Goal: Task Accomplishment & Management: Manage account settings

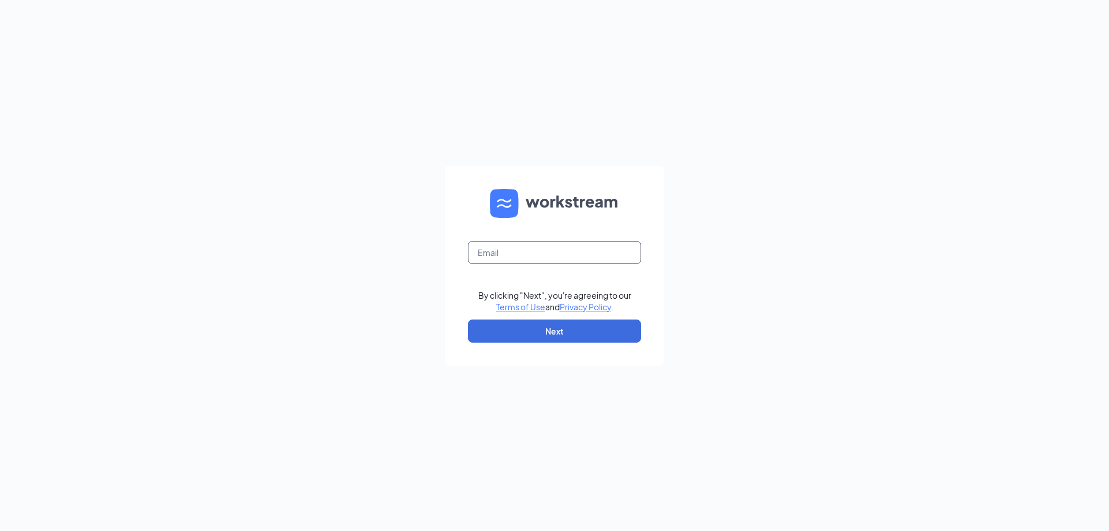
drag, startPoint x: 508, startPoint y: 254, endPoint x: 514, endPoint y: 254, distance: 5.8
click at [508, 254] on input "text" at bounding box center [554, 252] width 173 height 23
type input "[EMAIL_ADDRESS][DOMAIN_NAME]"
click at [555, 336] on button "Next" at bounding box center [554, 330] width 173 height 23
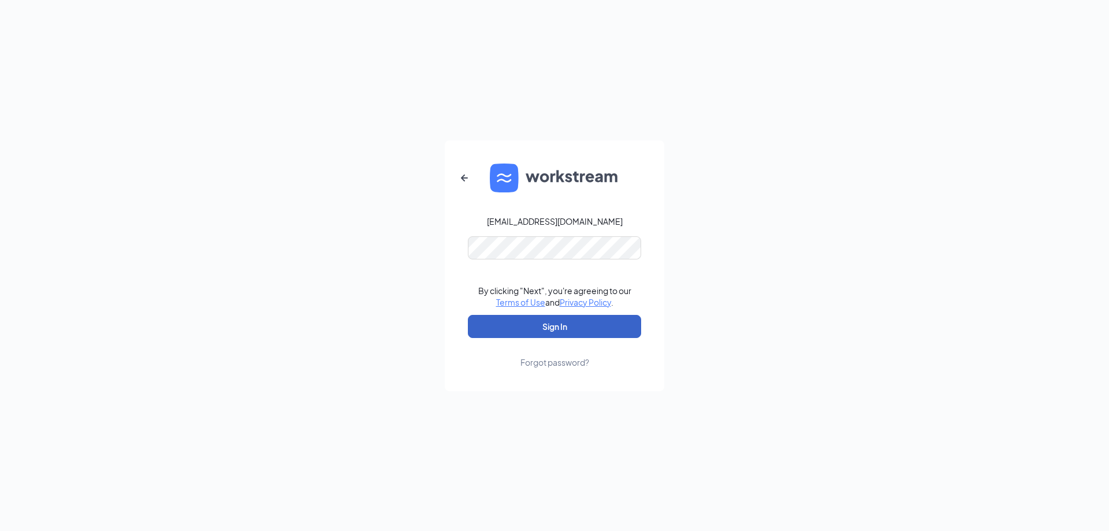
click at [572, 316] on button "Sign In" at bounding box center [554, 326] width 173 height 23
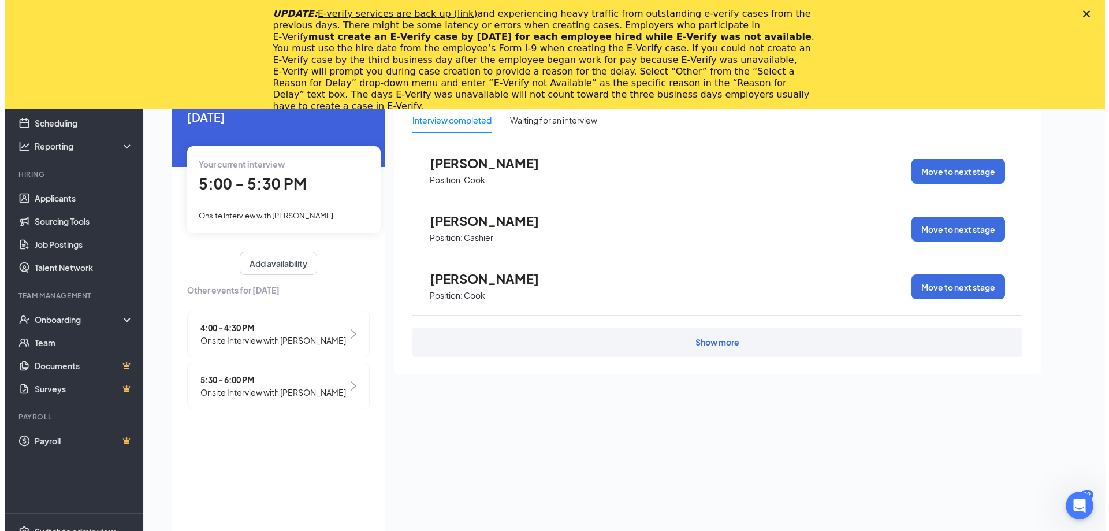
scroll to position [116, 0]
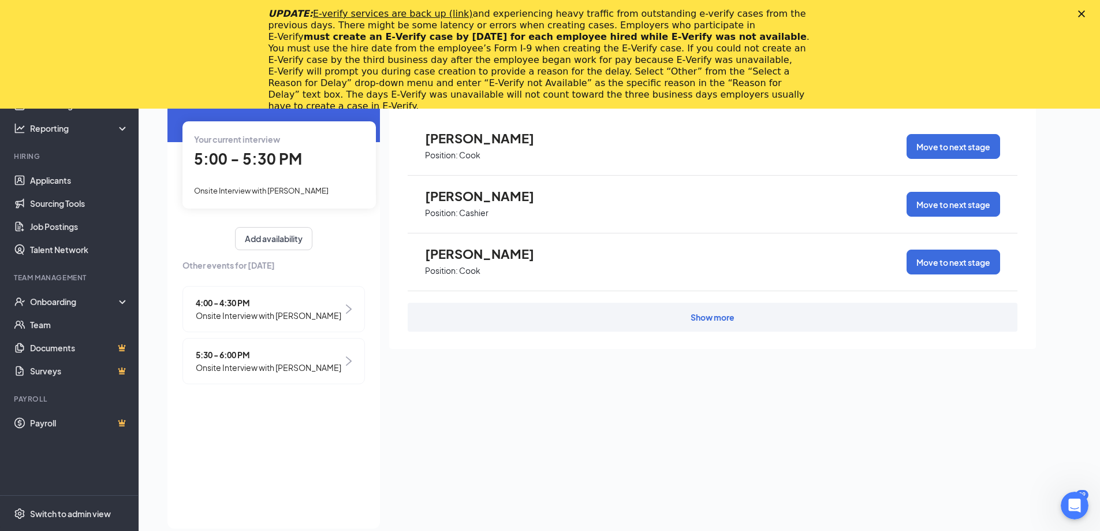
click at [320, 367] on span "Onsite Interview with [PERSON_NAME]" at bounding box center [269, 367] width 146 height 13
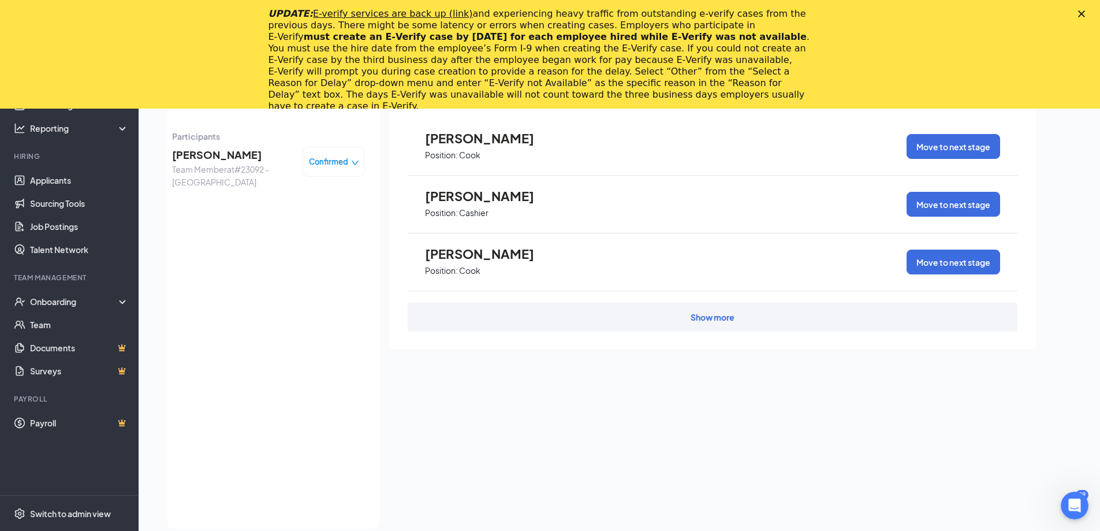
click at [209, 149] on span "[PERSON_NAME]" at bounding box center [232, 155] width 121 height 16
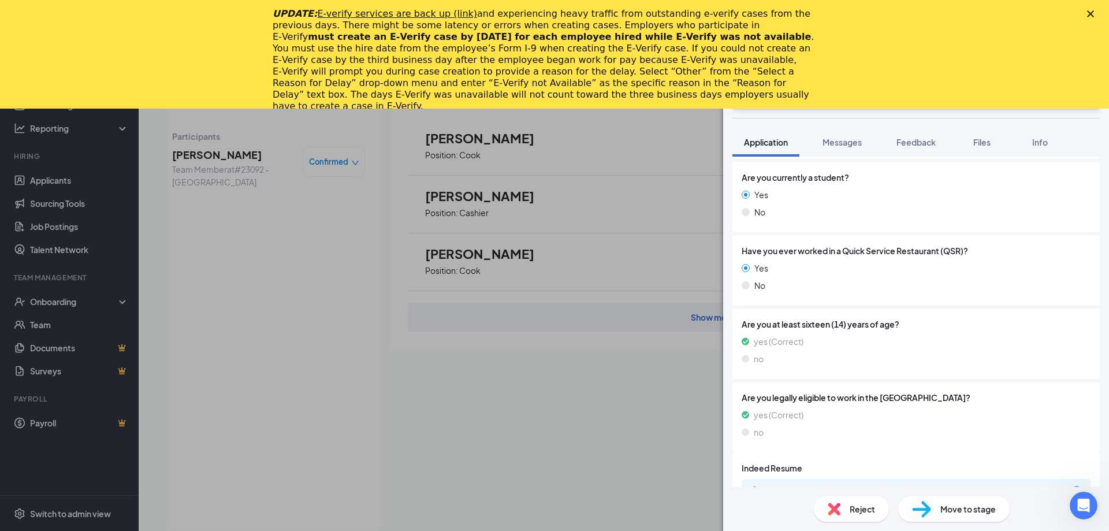
scroll to position [411, 0]
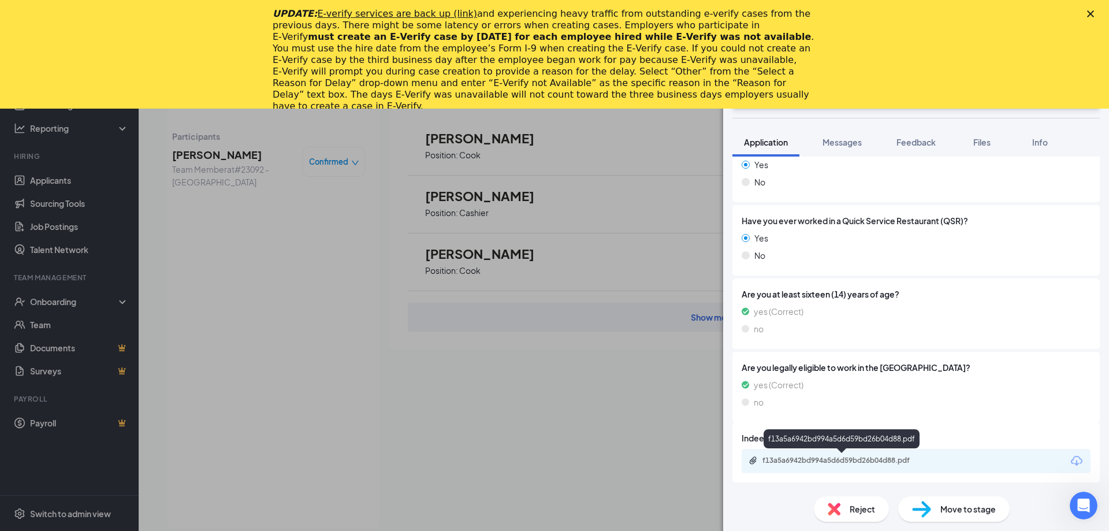
click at [799, 460] on div "f13a5a6942bd994a5d6d59bd26b04d88.pdf" at bounding box center [843, 460] width 162 height 9
